Goal: Task Accomplishment & Management: Manage account settings

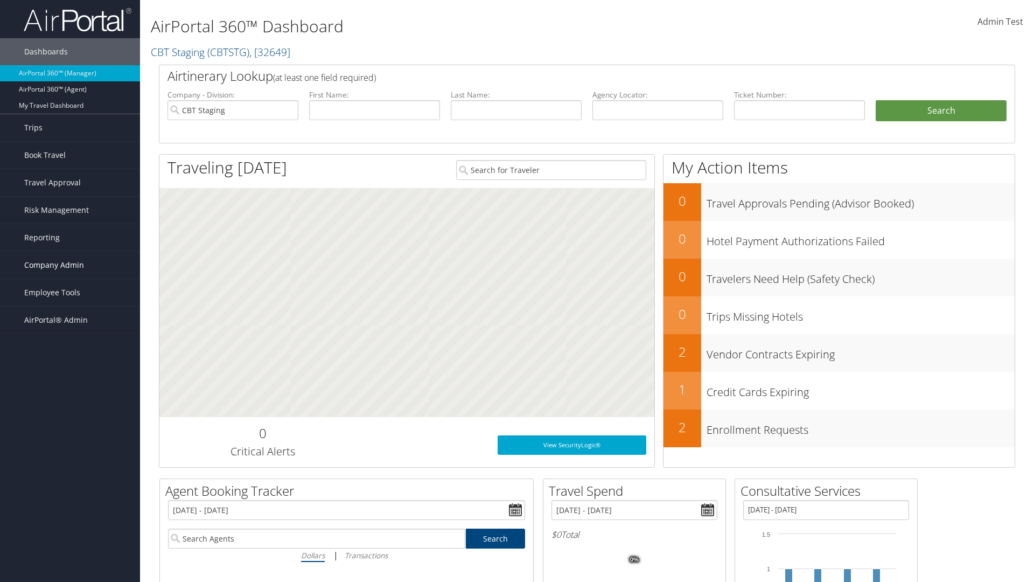
click at [70, 265] on span "Company Admin" at bounding box center [54, 264] width 60 height 27
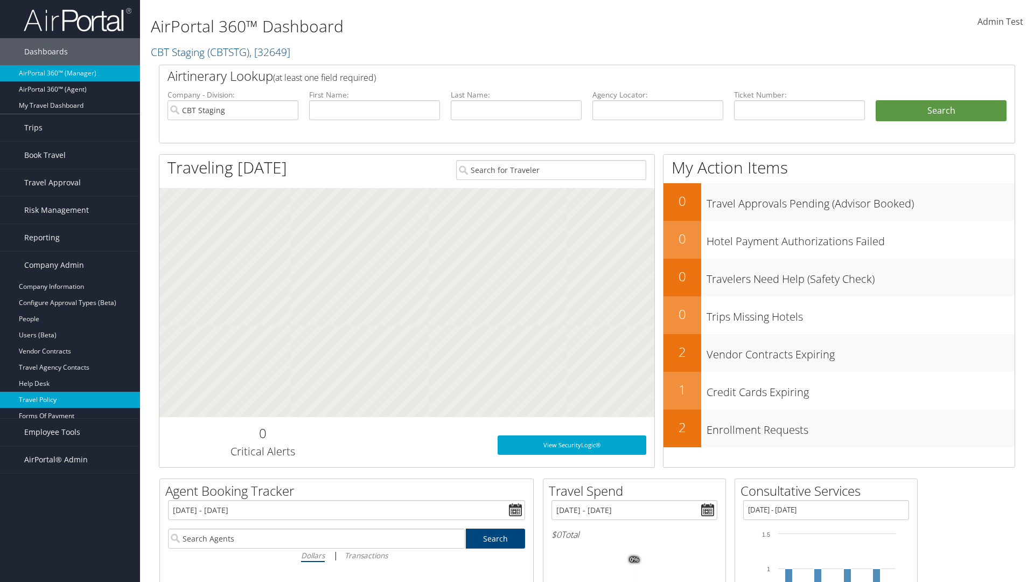
click at [70, 400] on link "Travel Policy" at bounding box center [70, 400] width 140 height 16
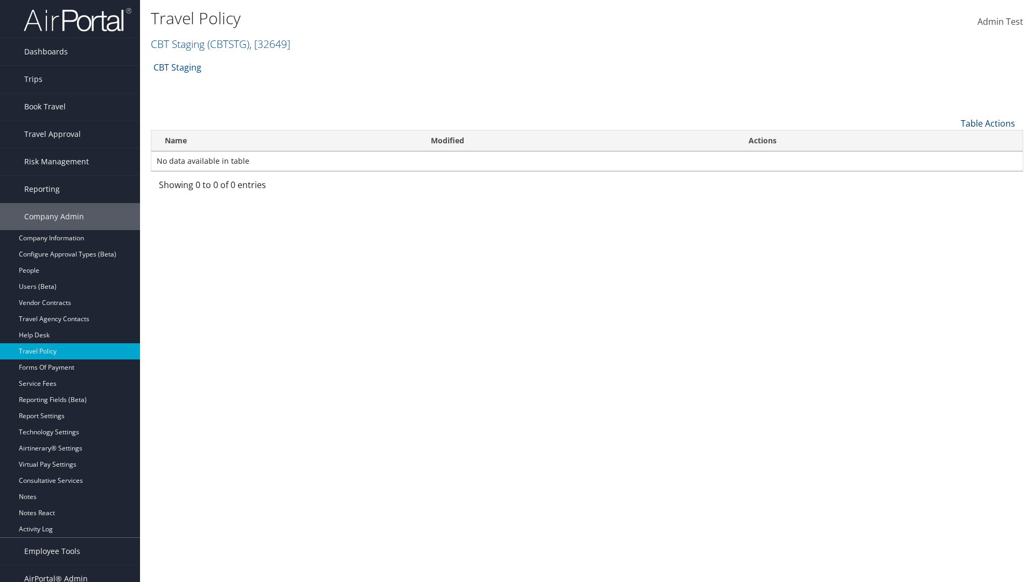
click at [988, 123] on link "Table Actions" at bounding box center [988, 123] width 54 height 12
click at [952, 139] on link "Add New Policy" at bounding box center [952, 140] width 142 height 18
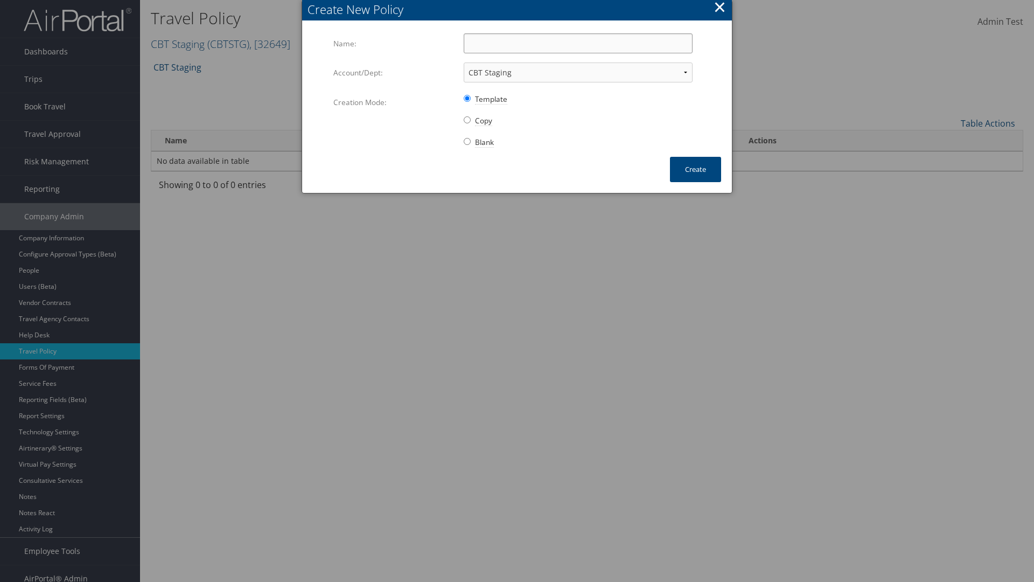
click at [578, 43] on input "Name:" at bounding box center [578, 43] width 229 height 20
type input "Auto Policy for 1139"
click at [695, 169] on button "Create" at bounding box center [695, 169] width 51 height 25
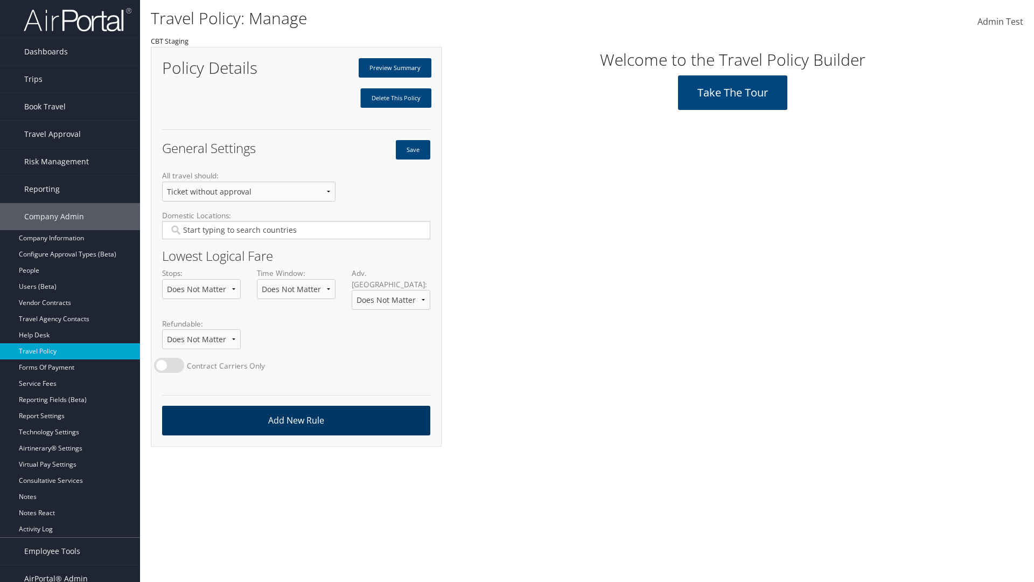
click at [296, 409] on link "Add New Rule" at bounding box center [296, 421] width 268 height 30
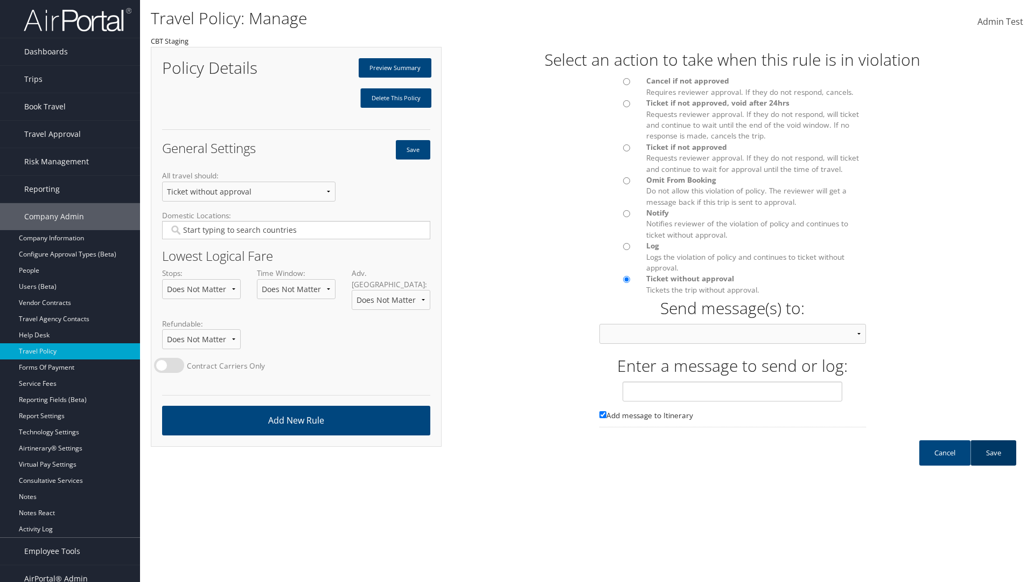
click at [993, 463] on link "Save" at bounding box center [993, 452] width 46 height 25
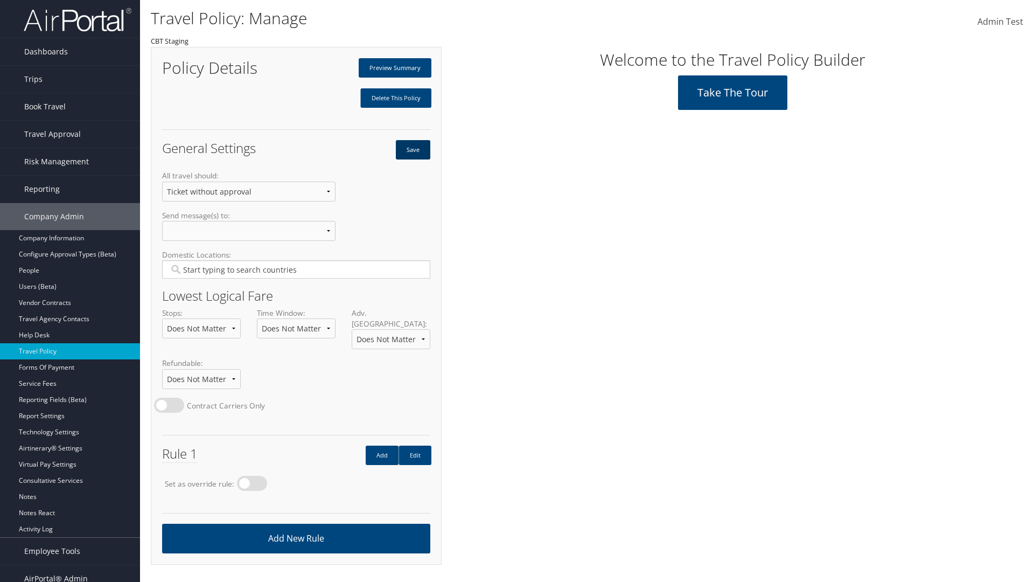
click at [413, 150] on button "Save" at bounding box center [413, 149] width 34 height 19
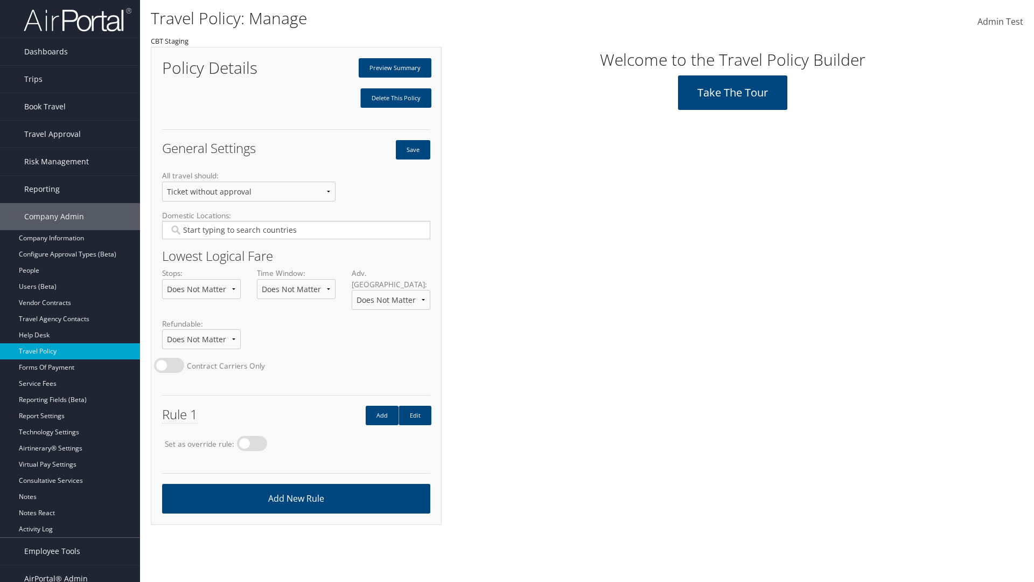
click at [255, 436] on label at bounding box center [252, 443] width 30 height 15
radio input "true"
click at [413, 150] on button "Save" at bounding box center [413, 149] width 34 height 19
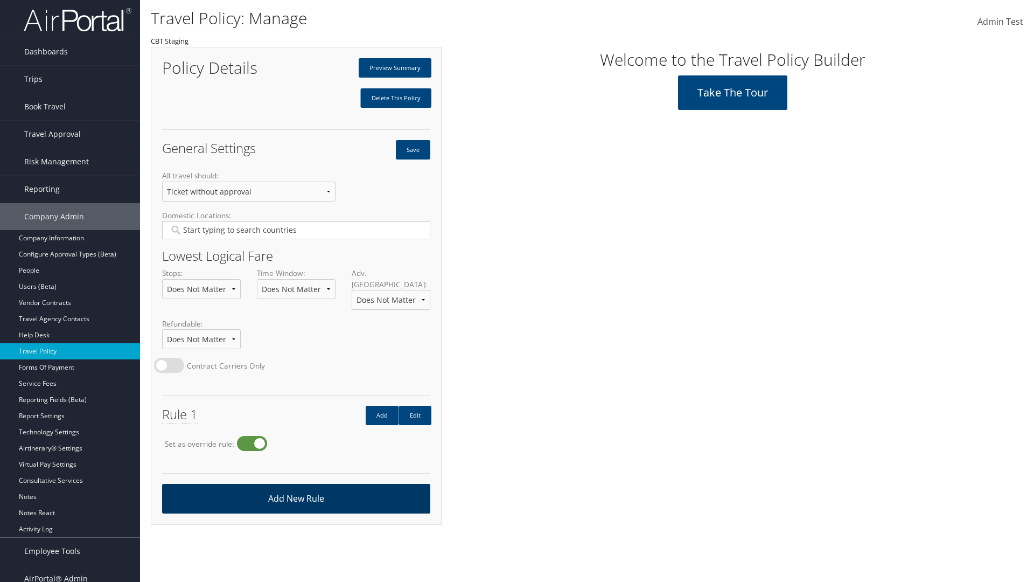
click at [296, 487] on link "Add New Rule" at bounding box center [296, 499] width 268 height 30
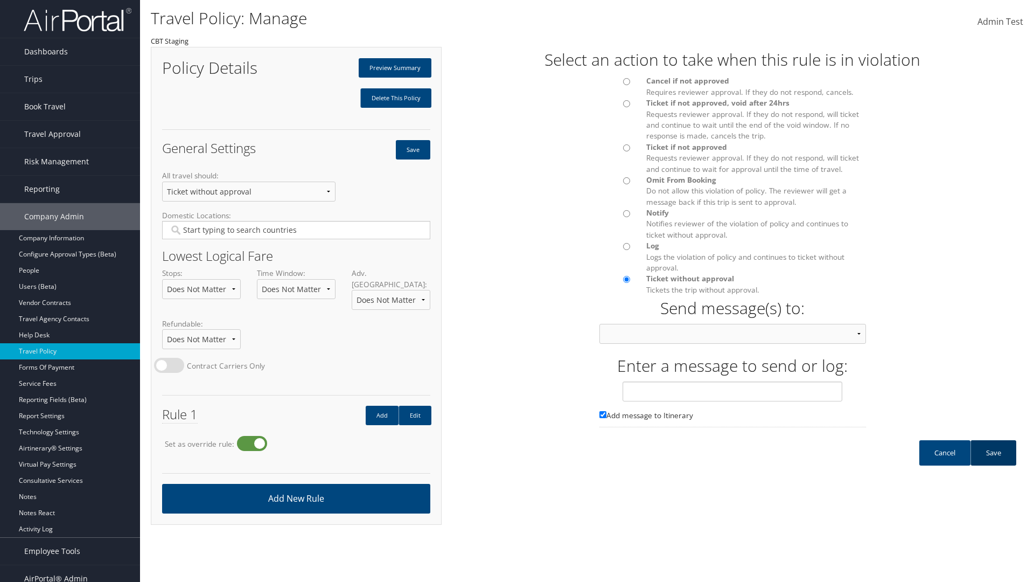
click at [993, 463] on link "Save" at bounding box center [993, 452] width 46 height 25
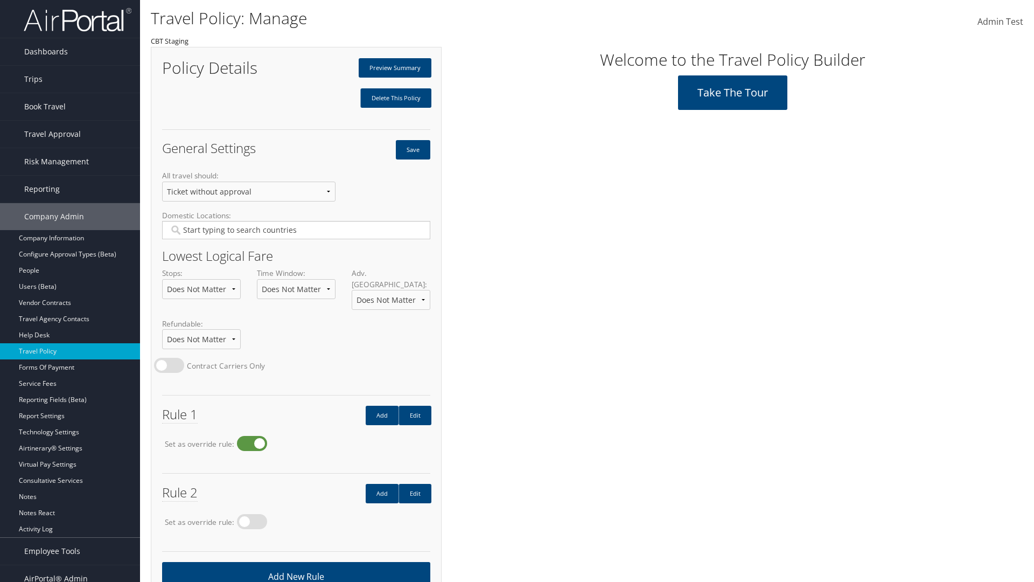
click at [255, 436] on label at bounding box center [252, 443] width 30 height 15
radio input "false"
click at [413, 150] on button "Save" at bounding box center [413, 149] width 34 height 19
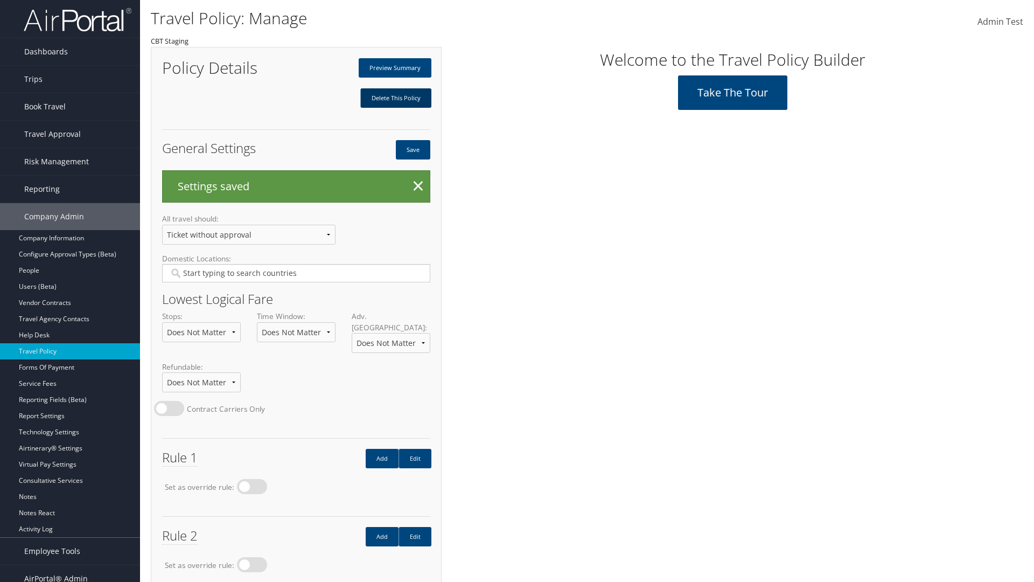
click at [395, 98] on link "Delete This Policy" at bounding box center [395, 97] width 71 height 19
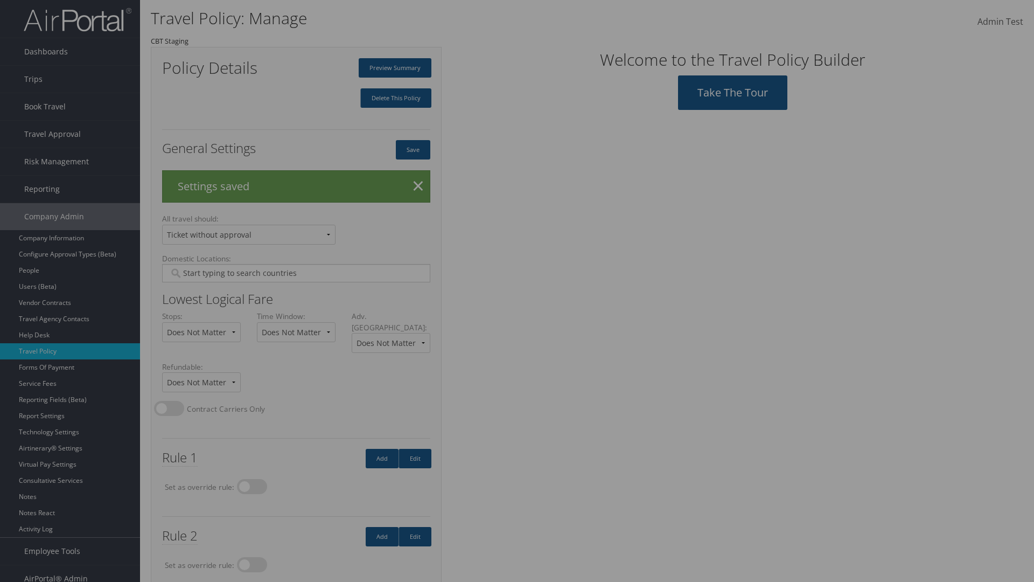
click at [0, 0] on input "Type YES to continue:" at bounding box center [0, 0] width 0 height 0
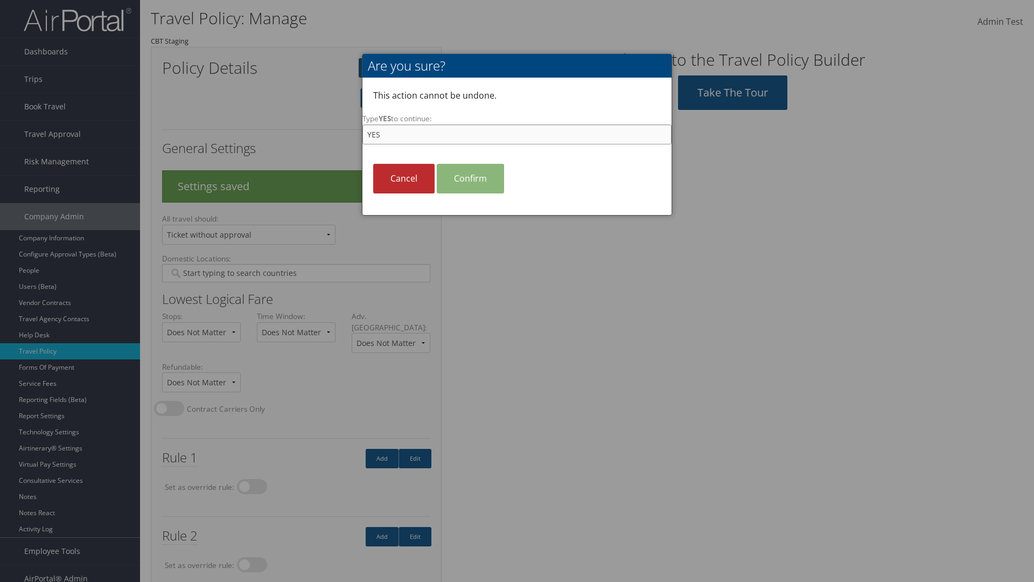
type input "YES"
click at [470, 178] on link "Confirm" at bounding box center [470, 179] width 67 height 30
